Goal: Information Seeking & Learning: Find specific fact

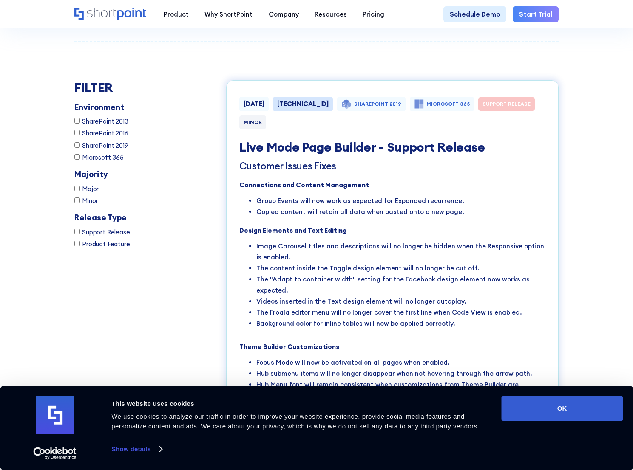
scroll to position [1220, 0]
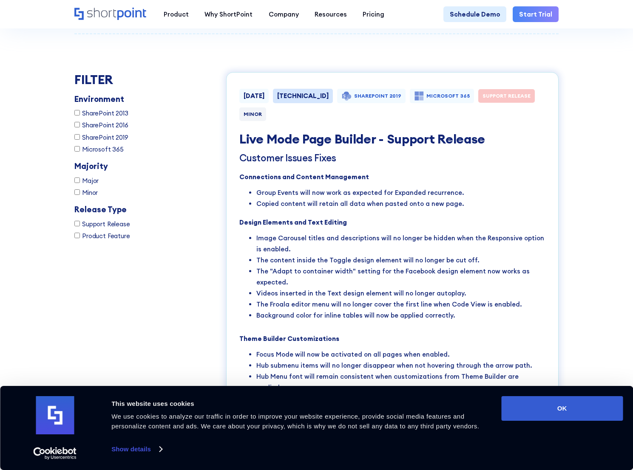
click at [110, 139] on span "SharePoint 2019" at bounding box center [105, 137] width 46 height 9
click at [80, 139] on input "SharePoint 2019" at bounding box center [77, 137] width 6 height 6
checkbox input "true"
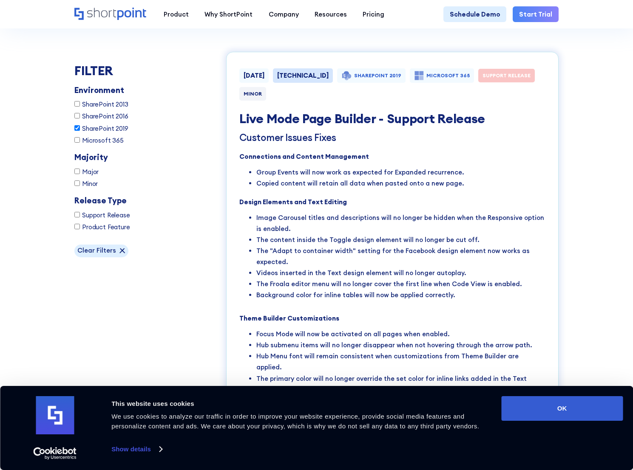
scroll to position [1256, 0]
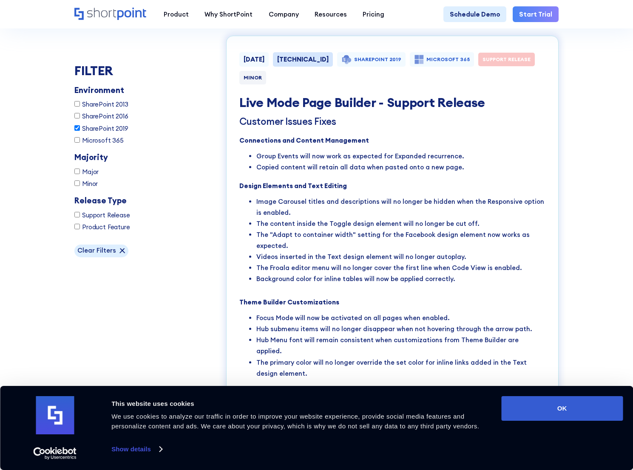
click at [89, 170] on span "Major" at bounding box center [90, 171] width 17 height 9
click at [80, 170] on input "Major" at bounding box center [77, 171] width 6 height 6
checkbox input "true"
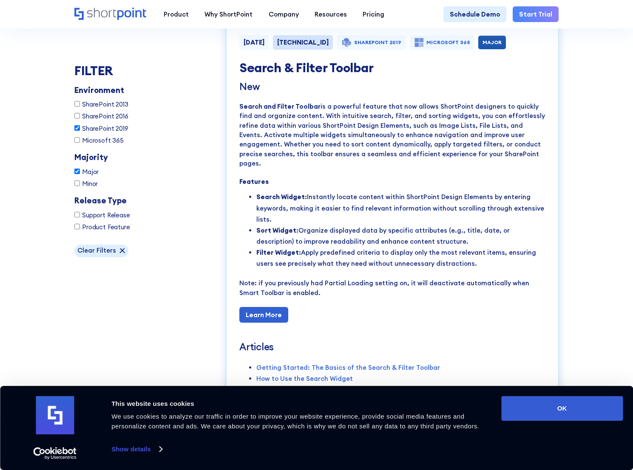
scroll to position [1270, 0]
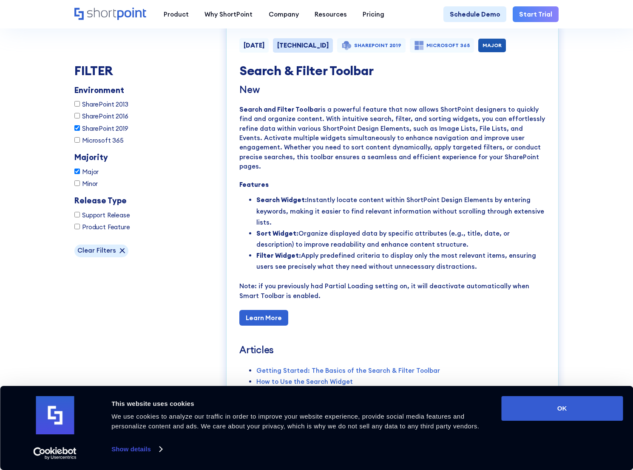
drag, startPoint x: 319, startPoint y: 47, endPoint x: 279, endPoint y: 46, distance: 40.0
click at [279, 46] on div "[DATE] [TECHNICAL_ID] SHAREPOINT 2019 MICROSOFT 365 MAJOR" at bounding box center [392, 47] width 306 height 19
copy div "25 [TECHNICAL_ID]"
